Goal: Task Accomplishment & Management: Use online tool/utility

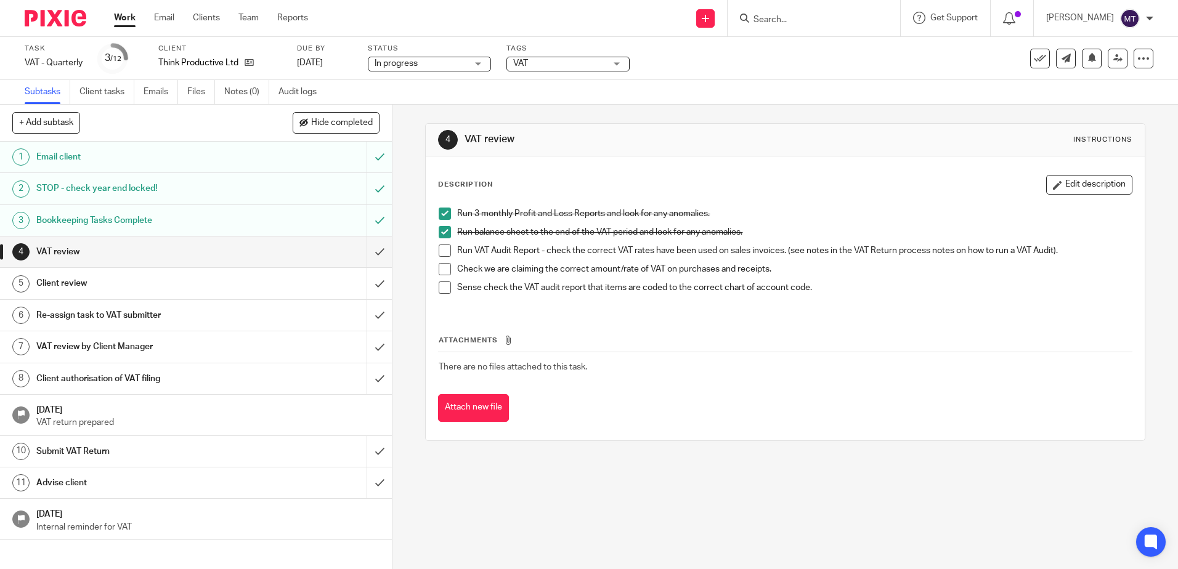
click at [439, 246] on span at bounding box center [445, 251] width 12 height 12
click at [442, 272] on span at bounding box center [445, 269] width 12 height 12
click at [443, 287] on span at bounding box center [445, 288] width 12 height 12
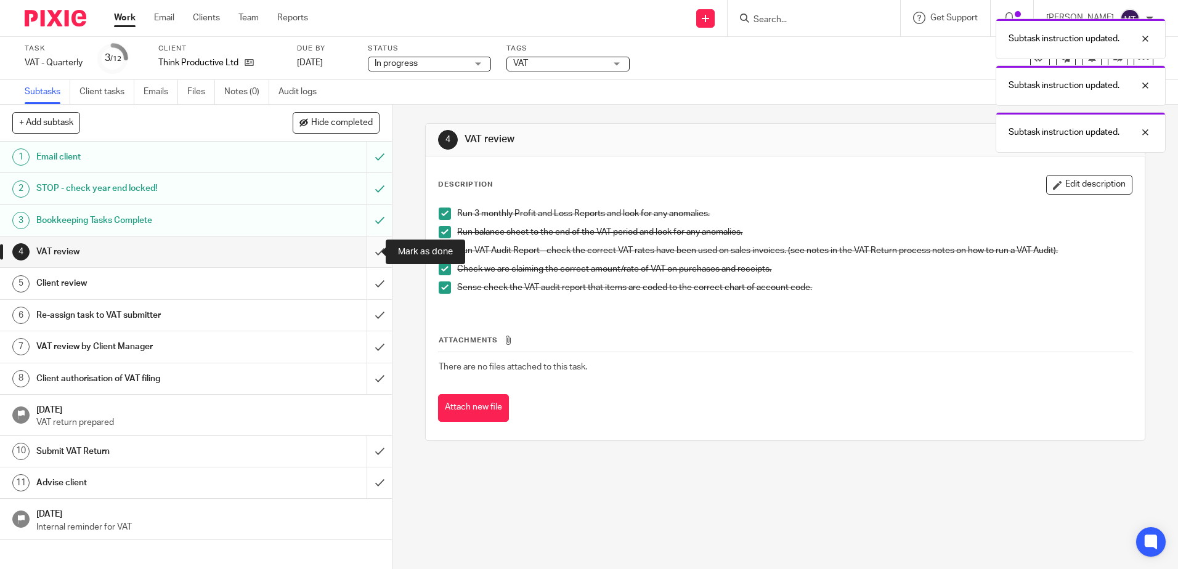
click at [365, 253] on input "submit" at bounding box center [196, 252] width 392 height 31
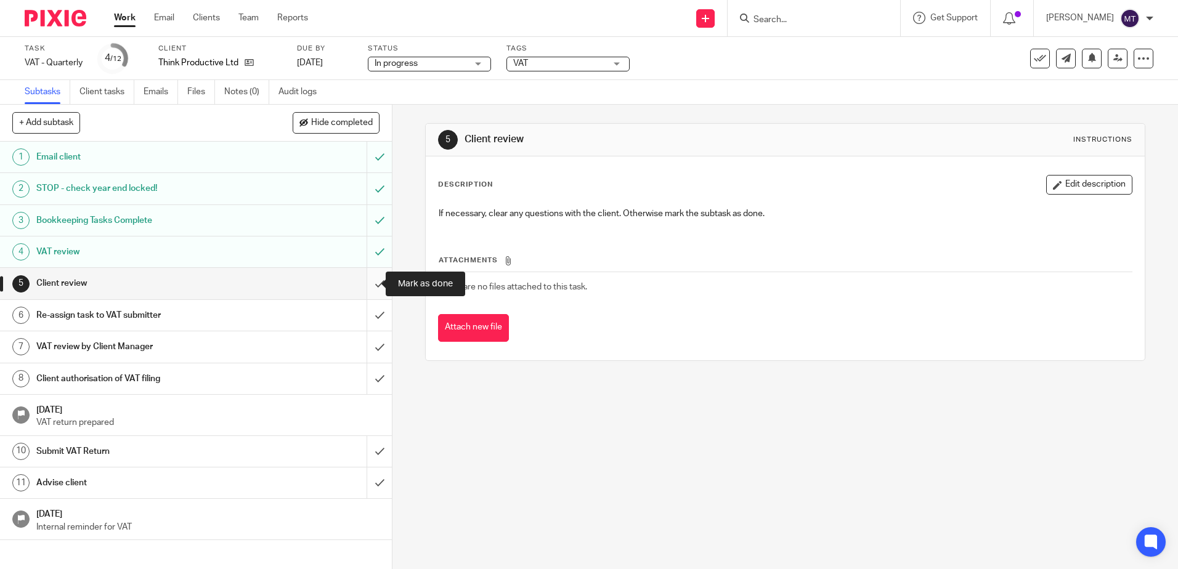
click at [366, 283] on input "submit" at bounding box center [196, 283] width 392 height 31
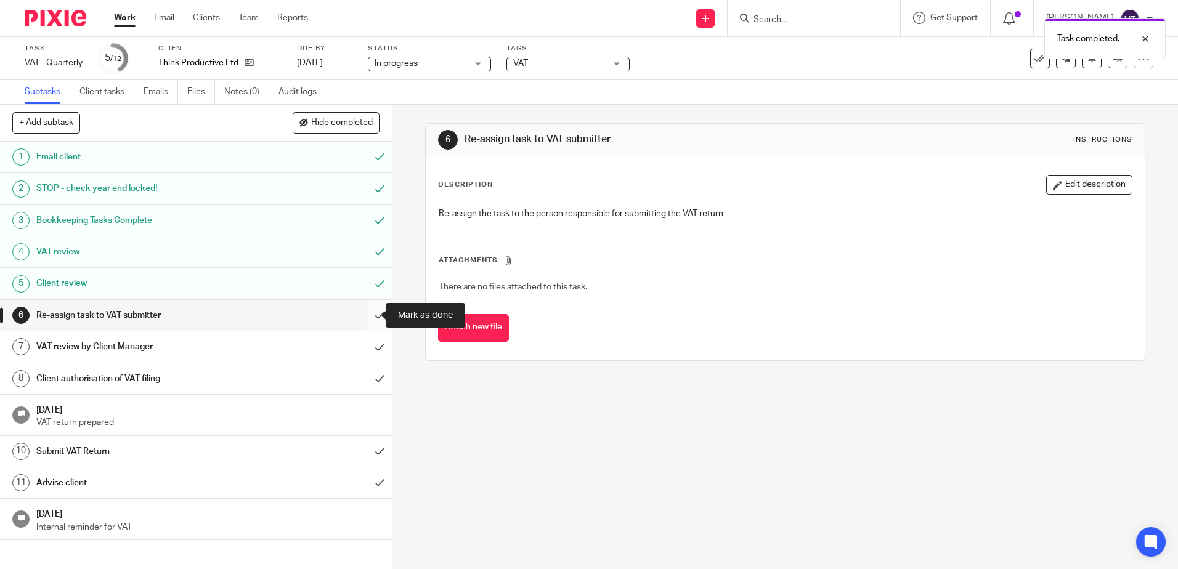
click at [367, 312] on input "submit" at bounding box center [196, 315] width 392 height 31
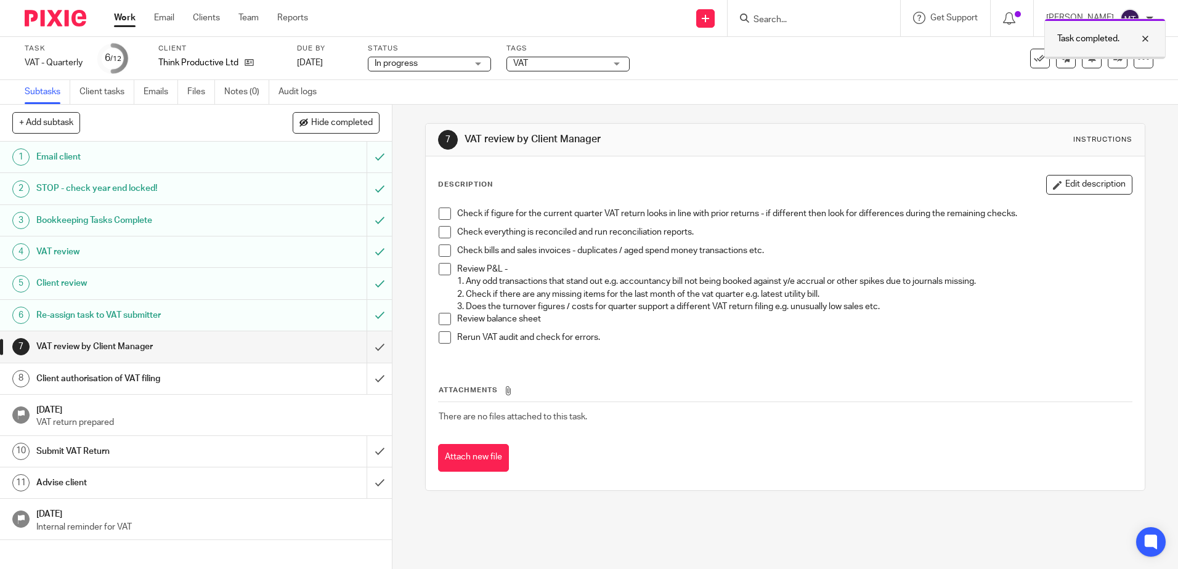
click at [1145, 35] on div at bounding box center [1136, 38] width 33 height 15
click at [1114, 58] on icon at bounding box center [1118, 58] width 9 height 9
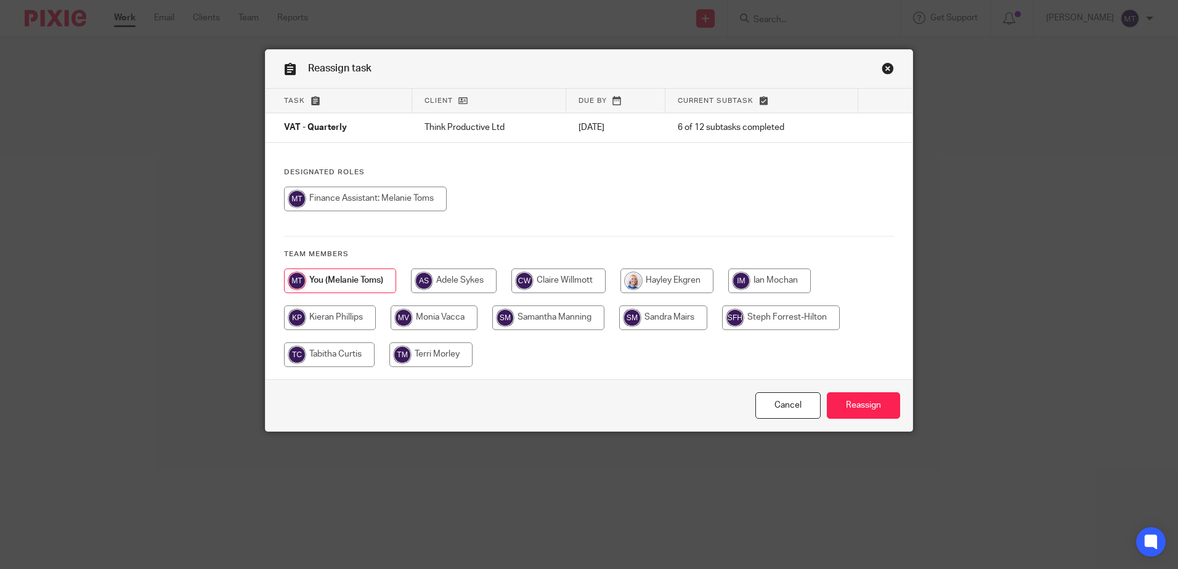
click at [325, 353] on input "radio" at bounding box center [329, 355] width 91 height 25
radio input "true"
click at [849, 405] on input "Reassign" at bounding box center [863, 406] width 73 height 26
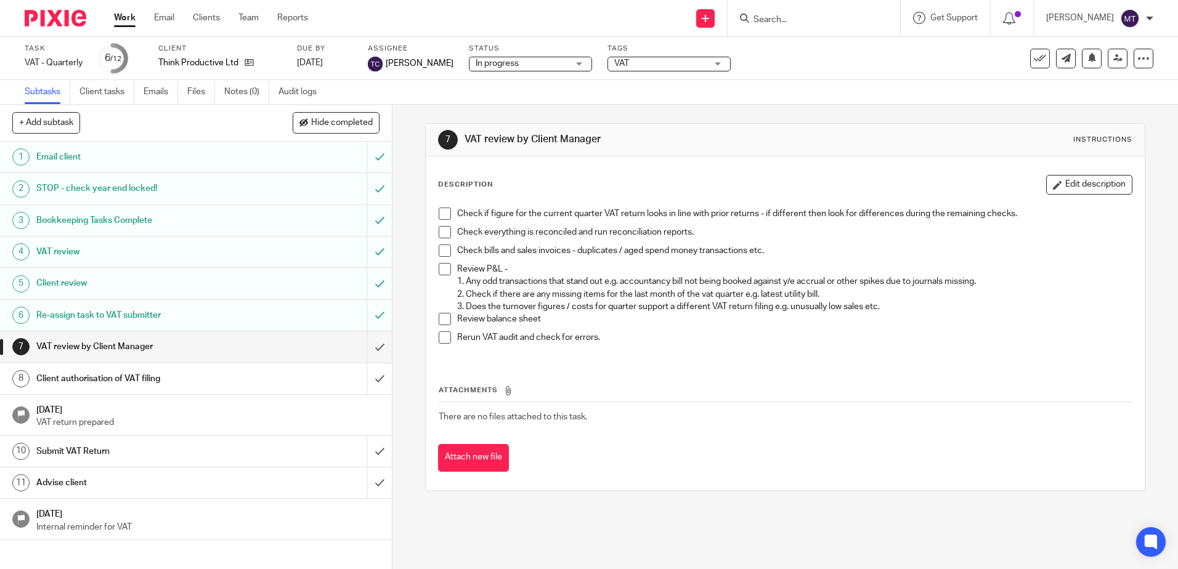
click at [121, 17] on link "Work" at bounding box center [125, 18] width 22 height 12
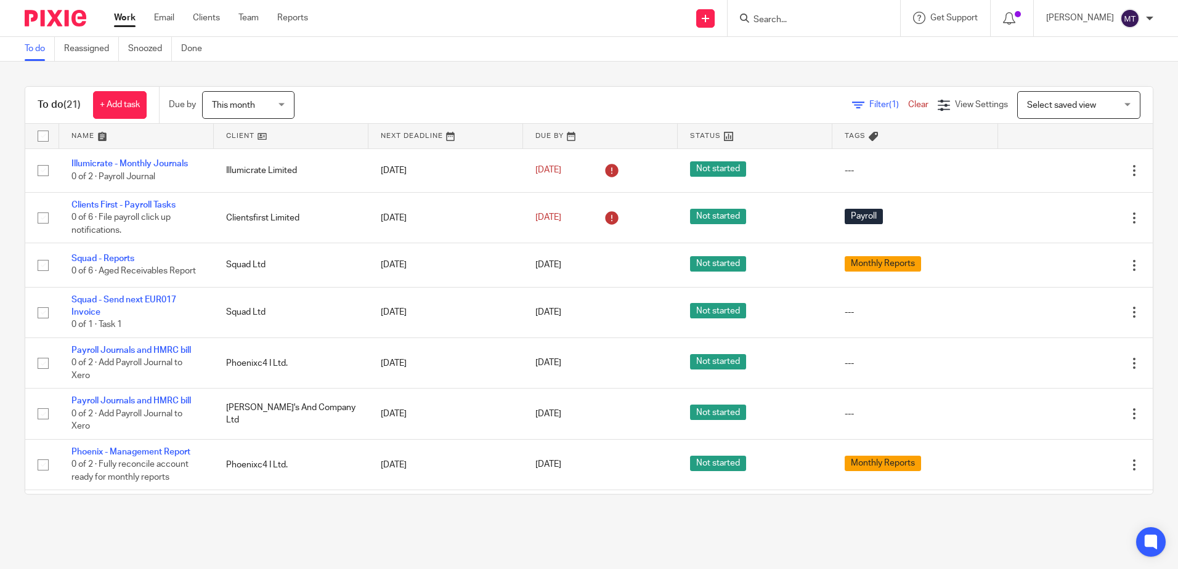
click at [236, 138] on link at bounding box center [291, 136] width 155 height 25
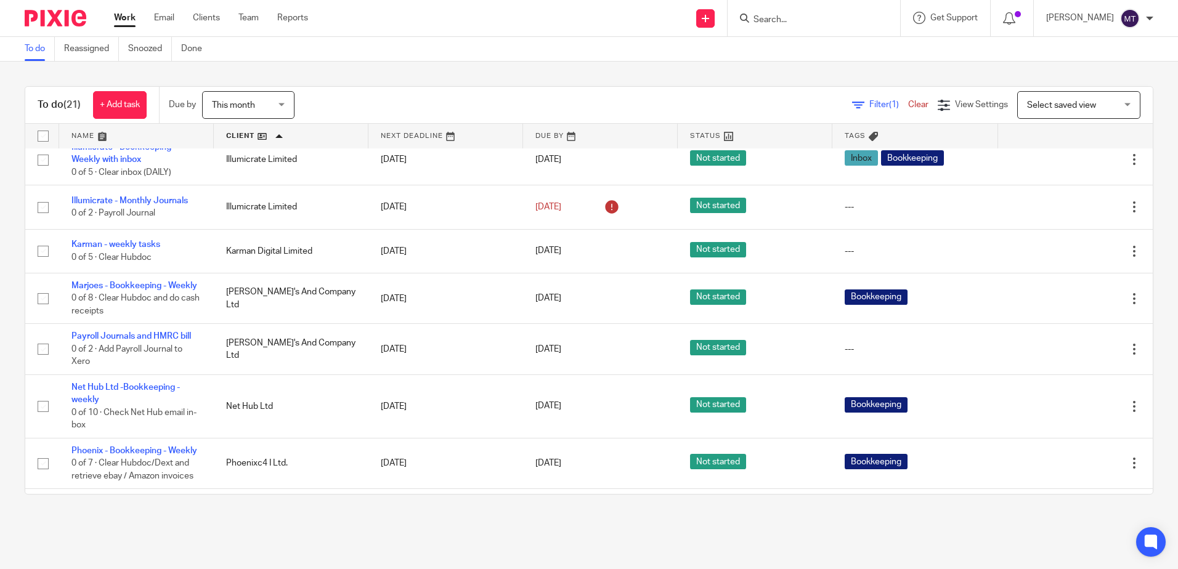
scroll to position [308, 0]
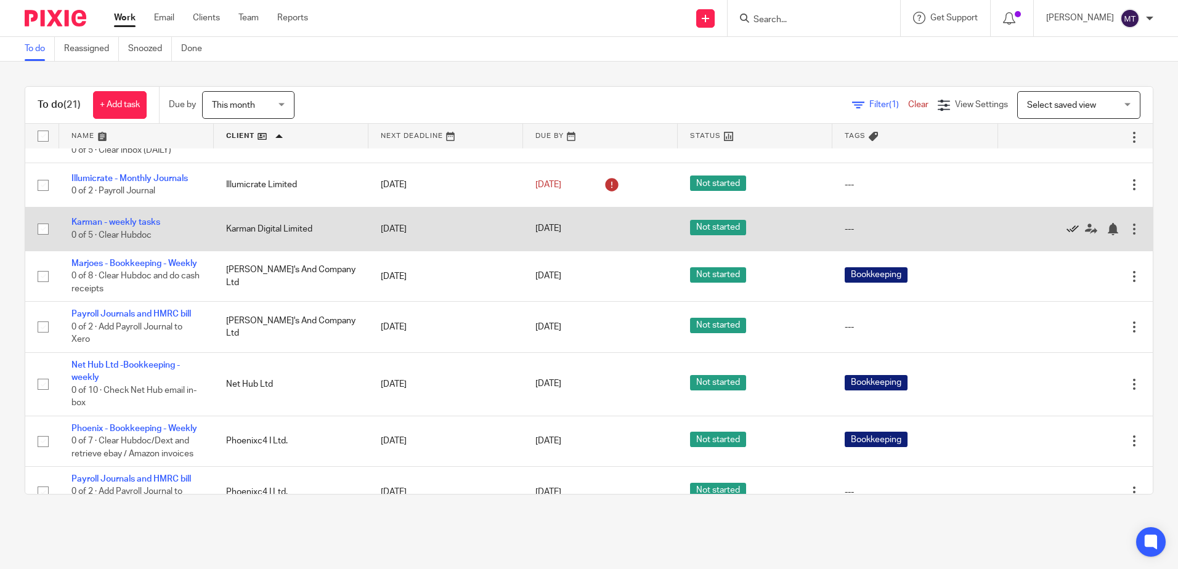
click at [1067, 223] on icon at bounding box center [1073, 229] width 12 height 12
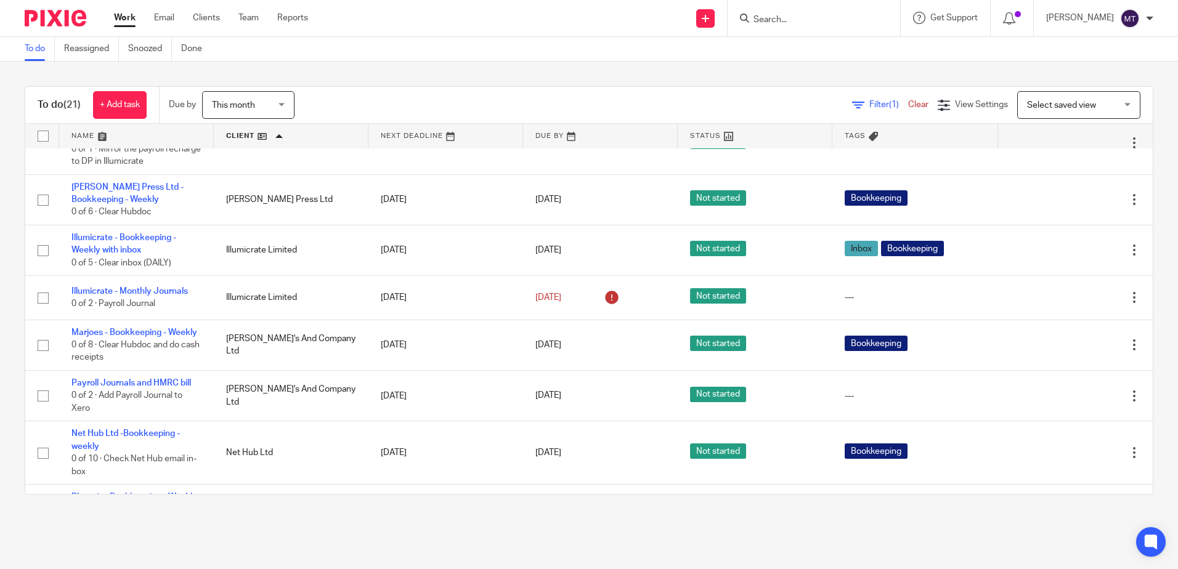
scroll to position [0, 0]
